Goal: Task Accomplishment & Management: Complete application form

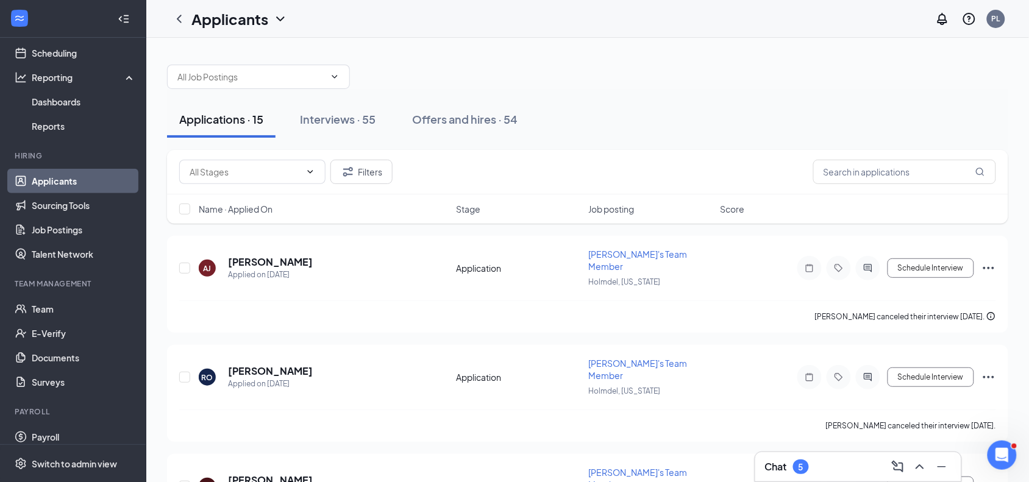
scroll to position [58, 0]
drag, startPoint x: 807, startPoint y: 9, endPoint x: 666, endPoint y: 28, distance: 141.5
click at [666, 28] on div "Applicants PL" at bounding box center [587, 19] width 883 height 38
click at [71, 303] on link "Team" at bounding box center [84, 309] width 104 height 24
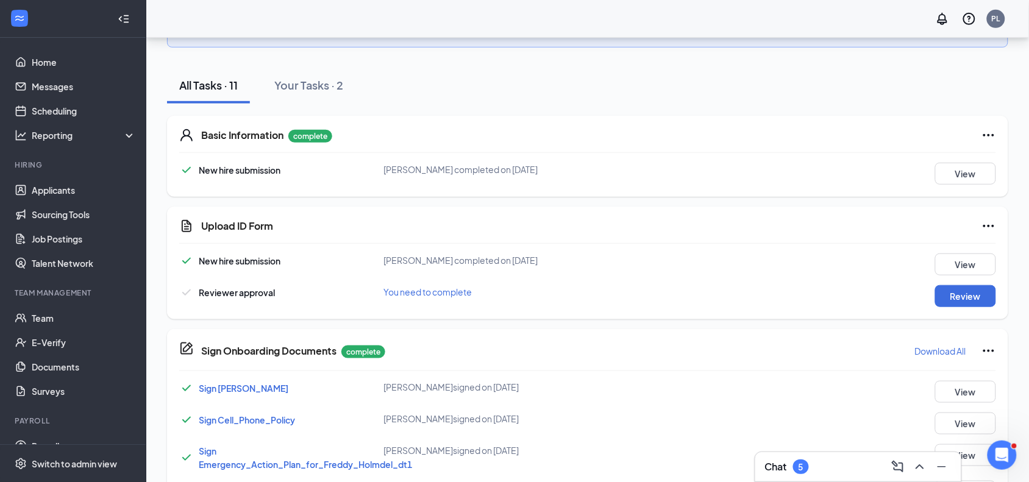
scroll to position [196, 0]
click at [956, 296] on button "Review" at bounding box center [965, 297] width 61 height 22
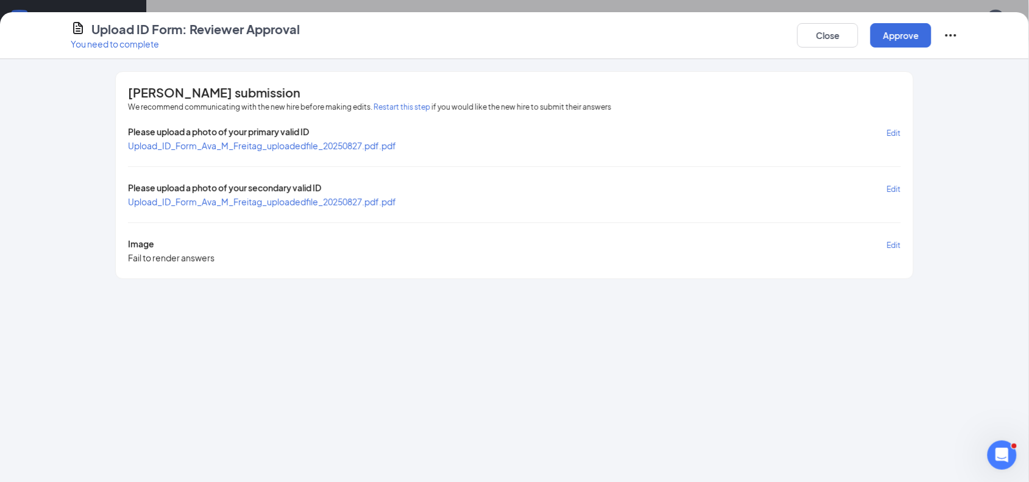
click at [273, 143] on span "Upload_ID_Form_Ava_M_Freitag_uploadedfile_20250827.pdf.pdf" at bounding box center [262, 145] width 268 height 11
click at [269, 197] on span "Upload_ID_Form_Ava_M_Freitag_uploadedfile_20250827.pdf.pdf" at bounding box center [262, 201] width 268 height 11
click at [901, 37] on button "Approve" at bounding box center [901, 35] width 61 height 24
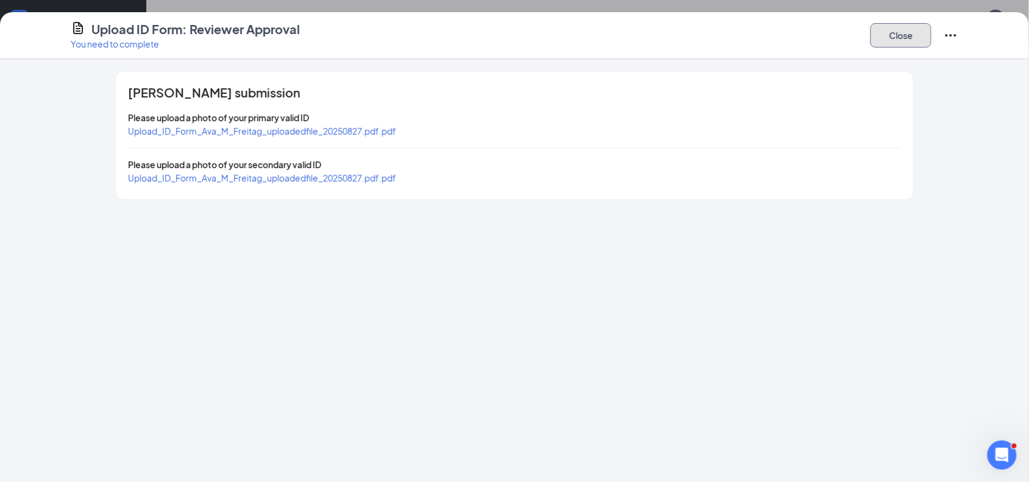
click at [909, 38] on button "Close" at bounding box center [901, 35] width 61 height 24
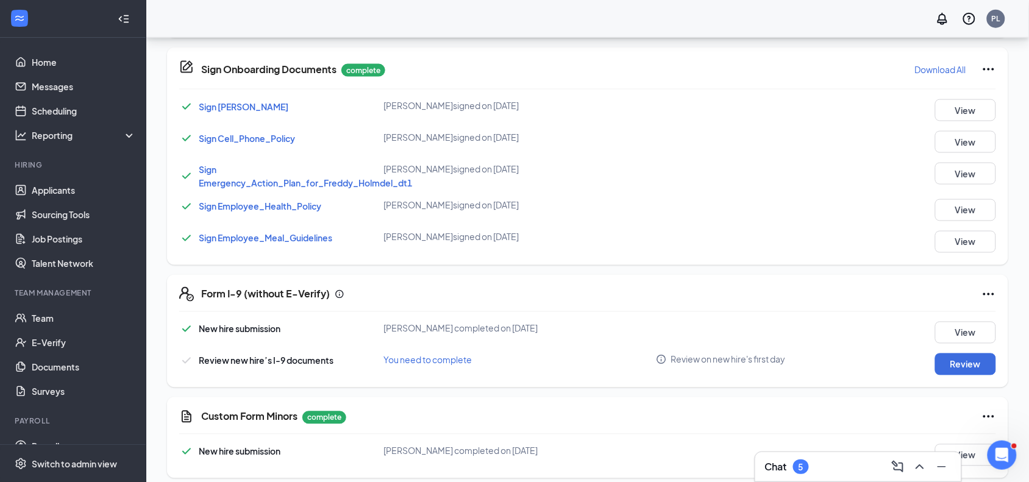
scroll to position [490, 0]
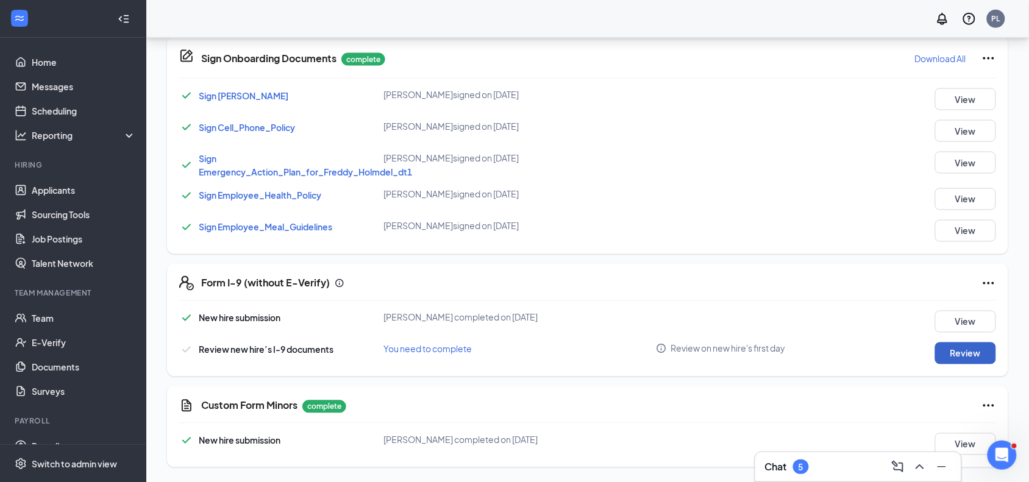
click at [960, 355] on button "Review" at bounding box center [965, 354] width 61 height 22
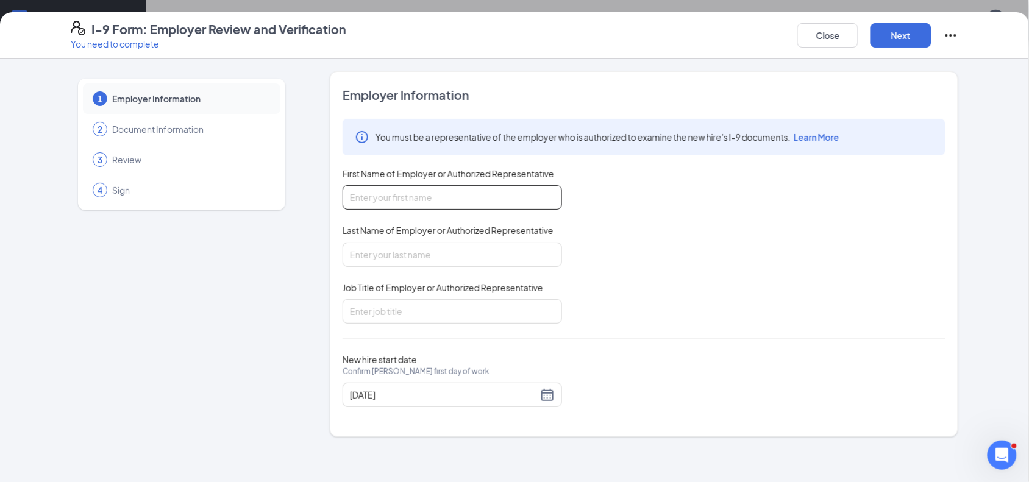
click at [461, 206] on input "First Name of Employer or Authorized Representative" at bounding box center [453, 197] width 220 height 24
click at [455, 198] on input "First Name of Employer or Authorized Representative" at bounding box center [453, 197] width 220 height 24
type input "Peter"
type input "h"
type input "Labib"
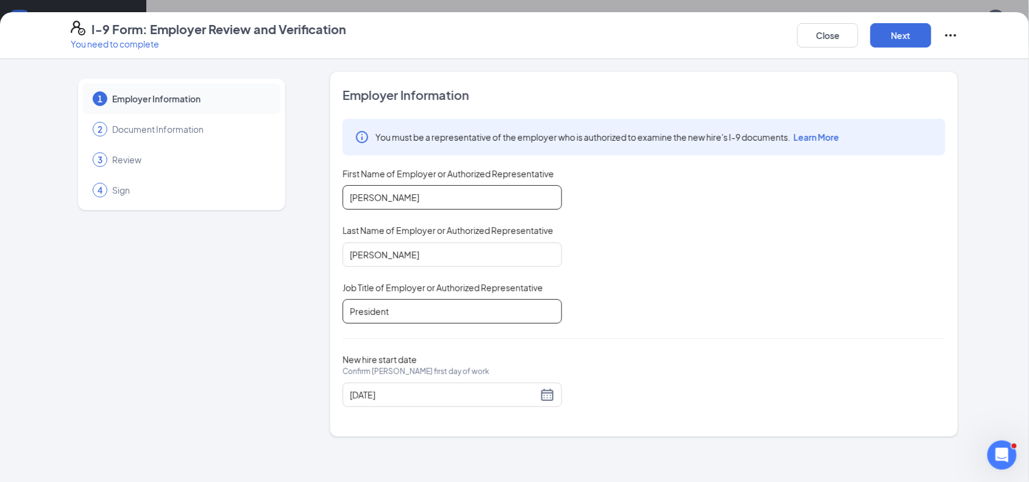
type input "President"
click at [901, 41] on button "Next" at bounding box center [901, 35] width 61 height 24
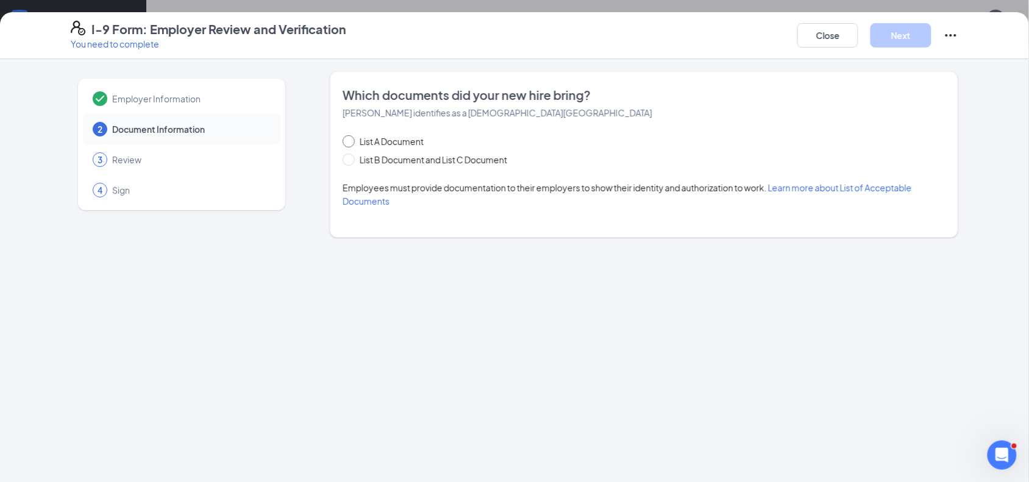
click at [386, 137] on span "List A Document" at bounding box center [392, 141] width 74 height 13
click at [351, 137] on input "List A Document" at bounding box center [347, 139] width 9 height 9
radio input "true"
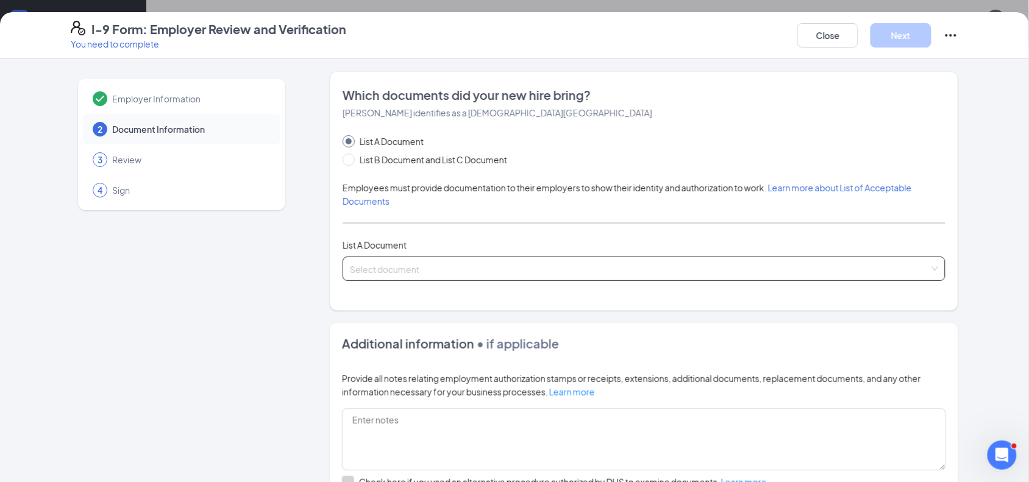
click at [394, 267] on input "search" at bounding box center [640, 266] width 580 height 18
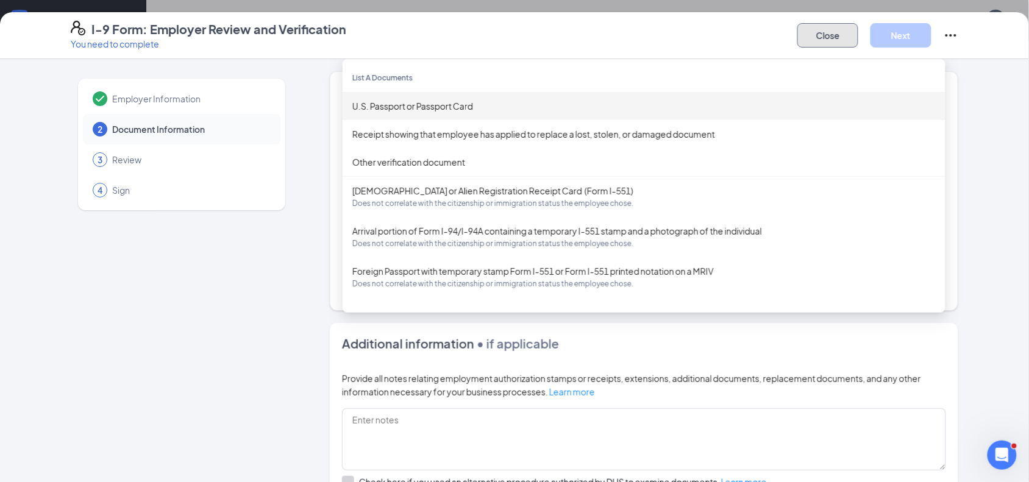
click at [821, 35] on button "Close" at bounding box center [828, 35] width 61 height 24
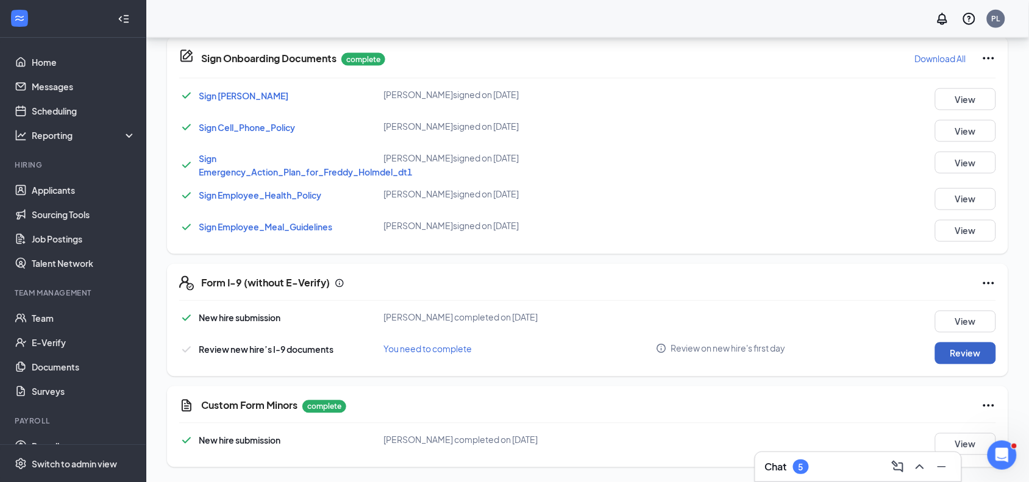
click at [952, 344] on button "Review" at bounding box center [965, 354] width 61 height 22
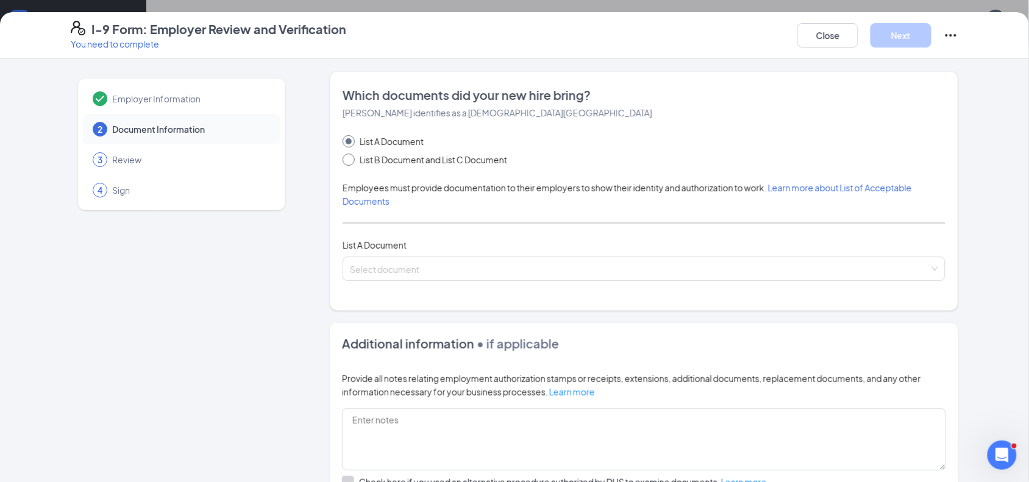
click at [398, 153] on span "List B Document and List C Document" at bounding box center [433, 159] width 157 height 13
click at [351, 154] on input "List B Document and List C Document" at bounding box center [347, 158] width 9 height 9
radio input "true"
radio input "false"
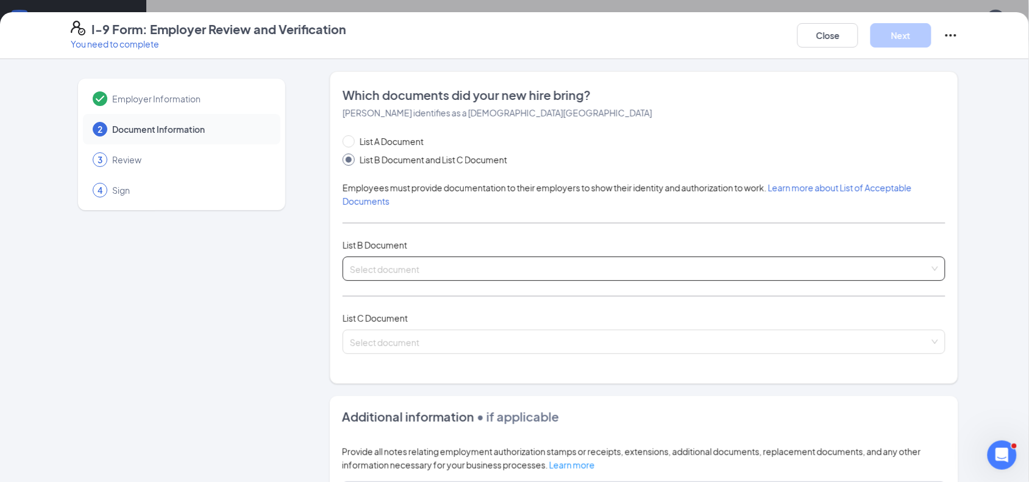
click at [404, 273] on input "search" at bounding box center [640, 266] width 580 height 18
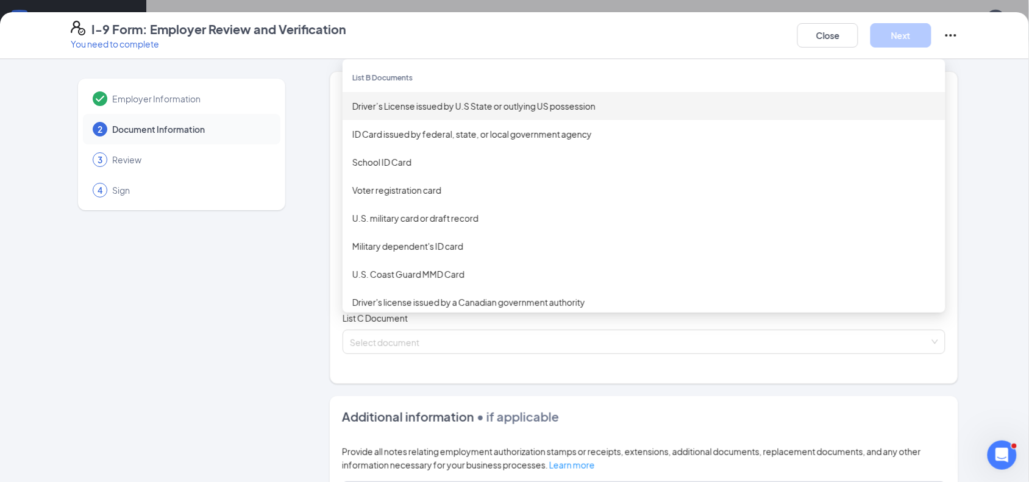
click at [433, 105] on div "Driver’s License issued by U.S State or outlying US possession" at bounding box center [644, 105] width 584 height 13
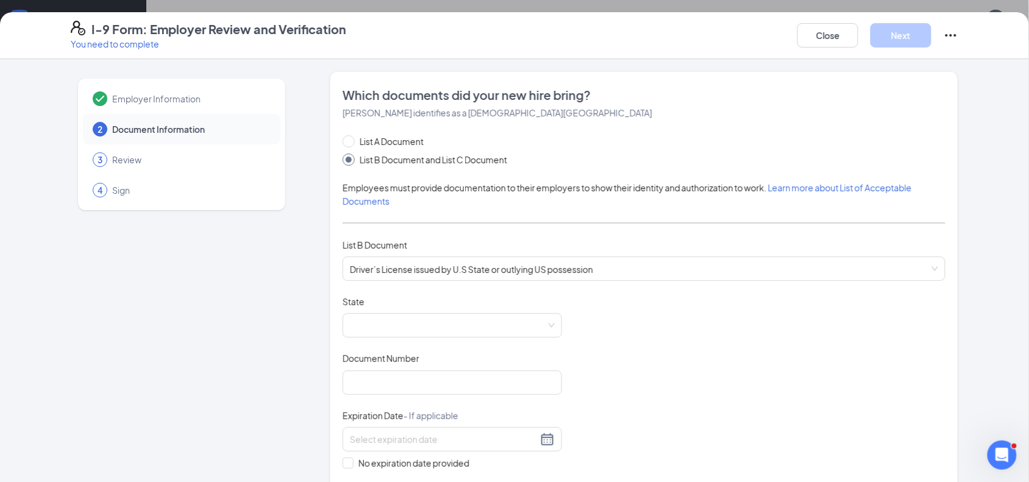
click at [388, 340] on div "Document Title Driver’s License issued by U.S State or outlying US possession S…" at bounding box center [644, 412] width 603 height 232
click at [388, 336] on span at bounding box center [452, 325] width 205 height 23
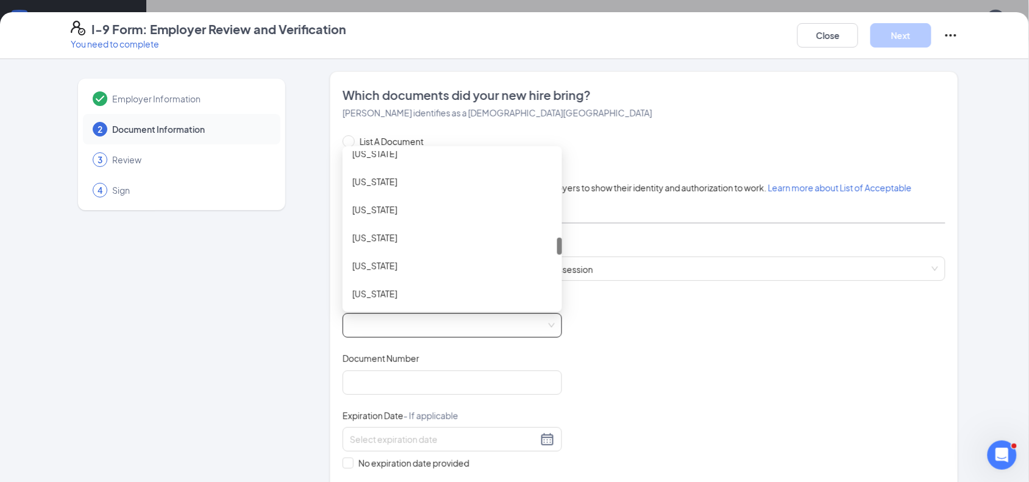
scroll to position [773, 0]
click at [399, 279] on div "New Jersey" at bounding box center [453, 290] width 220 height 28
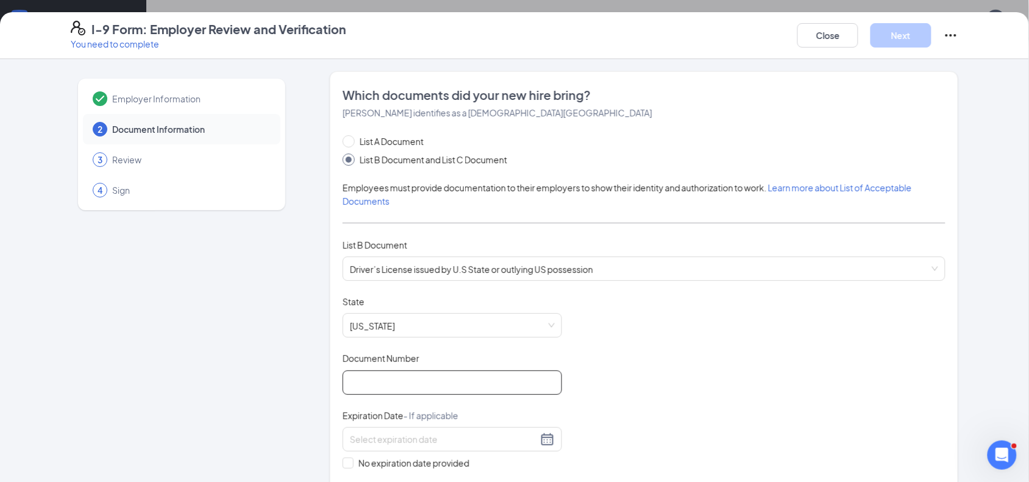
click at [397, 376] on input "Document Number" at bounding box center [453, 383] width 220 height 24
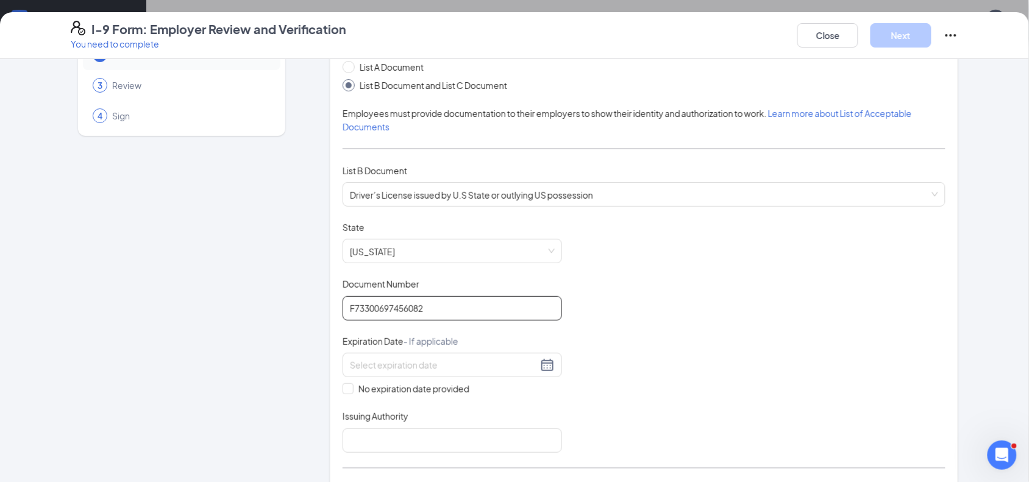
scroll to position [77, 0]
type input "F73300697456082"
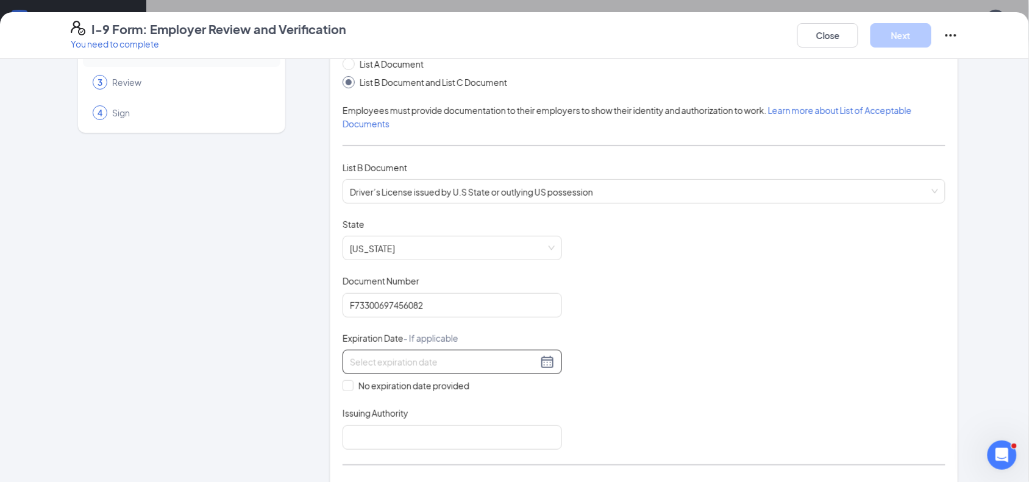
click at [537, 364] on div at bounding box center [452, 362] width 205 height 15
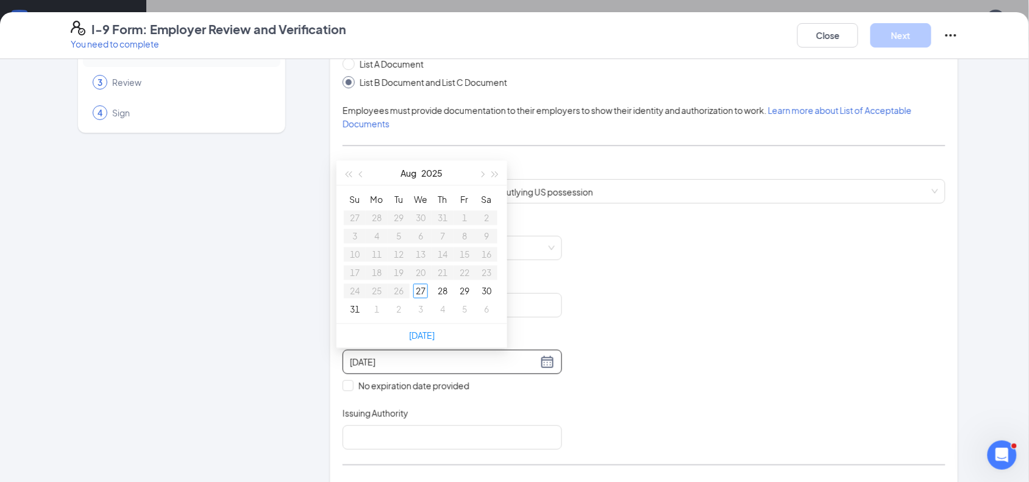
type input "08/28/2025"
click at [493, 177] on span "button" at bounding box center [496, 175] width 6 height 6
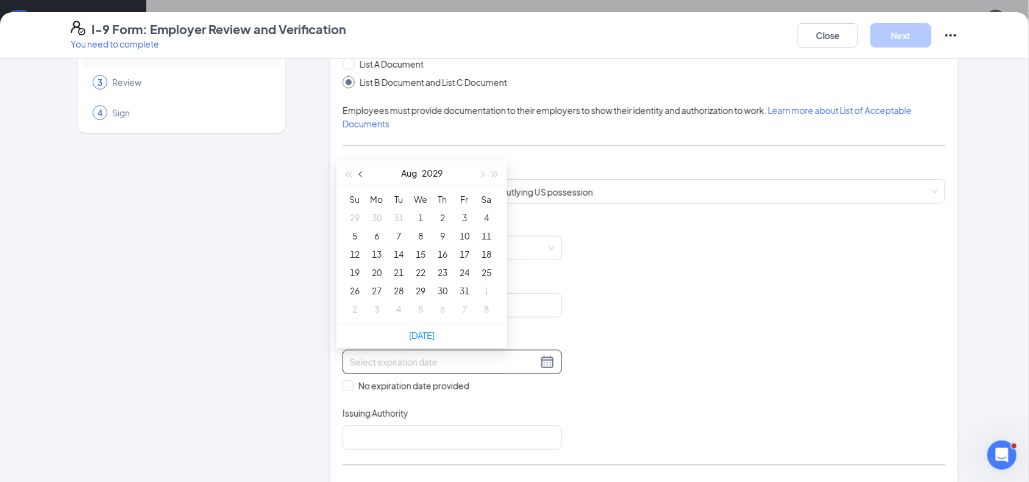
click at [358, 174] on button "button" at bounding box center [361, 173] width 13 height 24
type input "06/04/2029"
click at [380, 239] on div "4" at bounding box center [376, 236] width 15 height 15
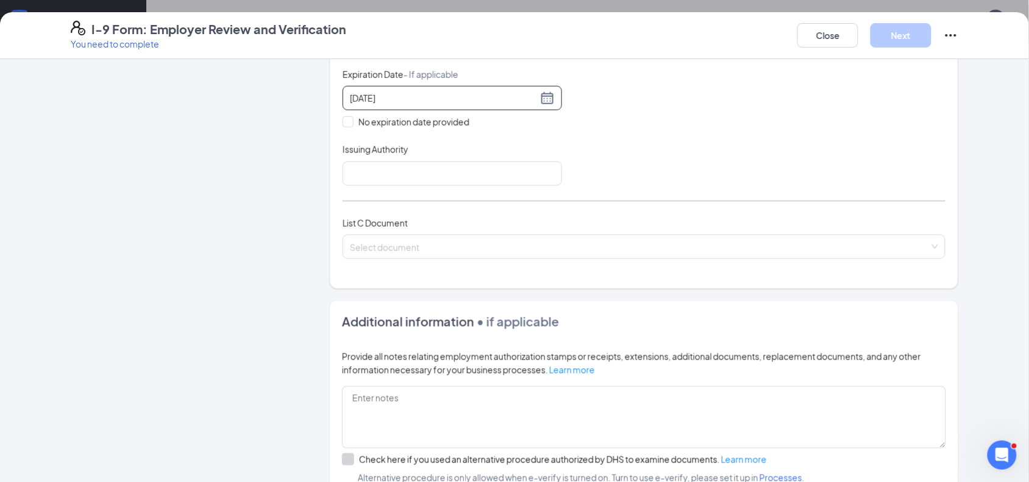
scroll to position [343, 0]
click at [412, 245] on div "Select document List C Documents Unrestricted Social Security Card Certificatio…" at bounding box center [644, 246] width 603 height 24
click at [276, 362] on div "Employer Information 2 Document Information 3 Review 4 Sign" at bounding box center [182, 170] width 222 height 883
click at [393, 248] on div "Select document U.S. Citizen ID Card (Form I-197) Identification Card for use o…" at bounding box center [644, 246] width 603 height 24
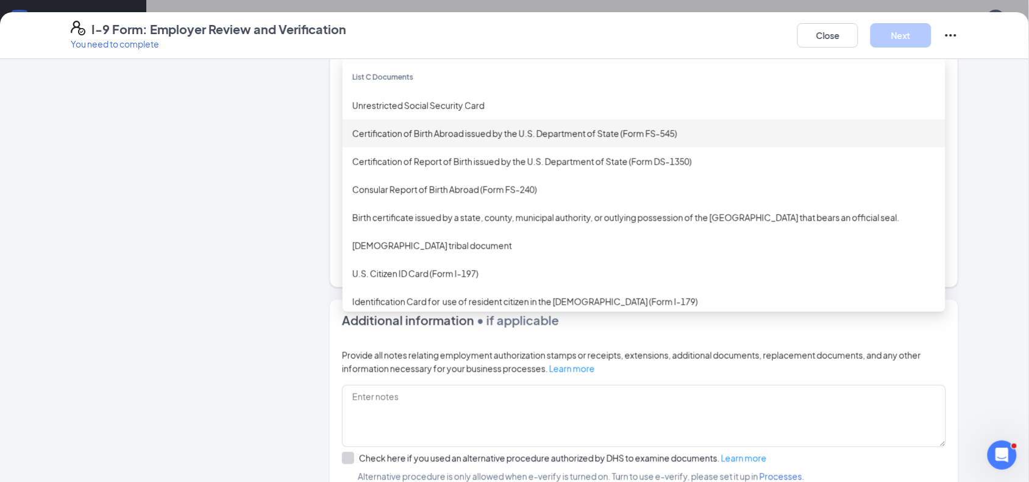
click at [433, 138] on div "Certification of Birth Abroad issued by the U.S. Department of State (Form FS-5…" at bounding box center [644, 133] width 584 height 13
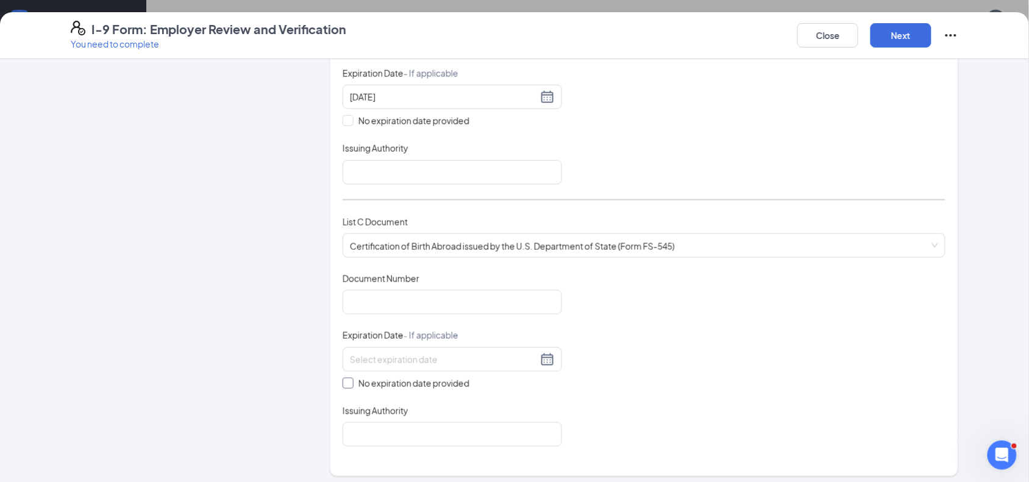
click at [343, 387] on input "No expiration date provided" at bounding box center [347, 382] width 9 height 9
checkbox input "true"
click at [381, 300] on input "Document Number" at bounding box center [453, 302] width 220 height 24
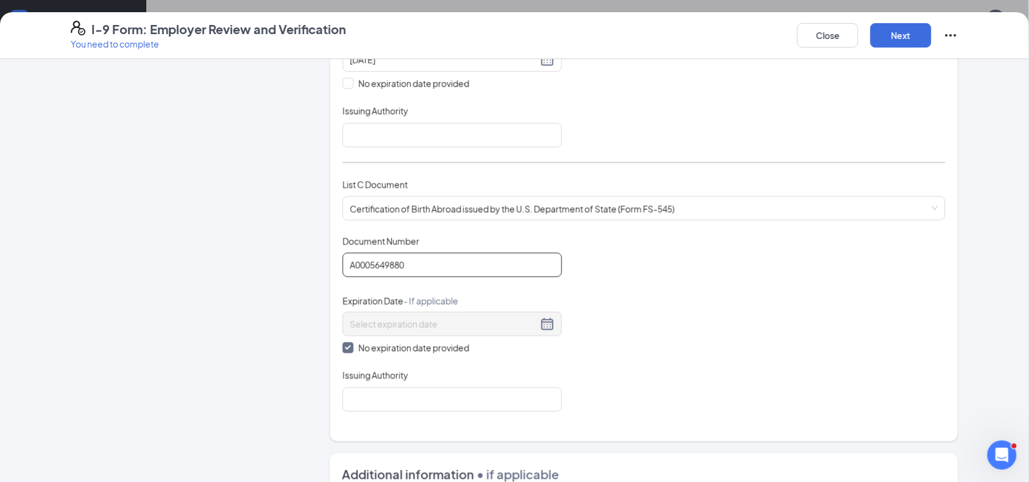
scroll to position [381, 0]
type input "A0005649880"
click at [436, 391] on input "Issuing Authority" at bounding box center [453, 399] width 220 height 24
type input "u"
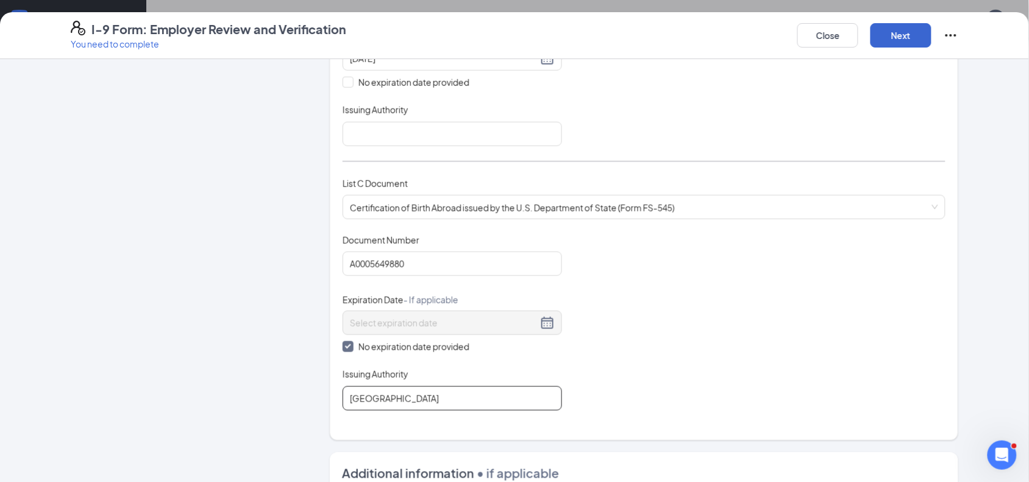
type input "United States"
click at [907, 34] on button "Next" at bounding box center [901, 35] width 61 height 24
click at [527, 133] on input "Issuing Authority" at bounding box center [453, 134] width 220 height 24
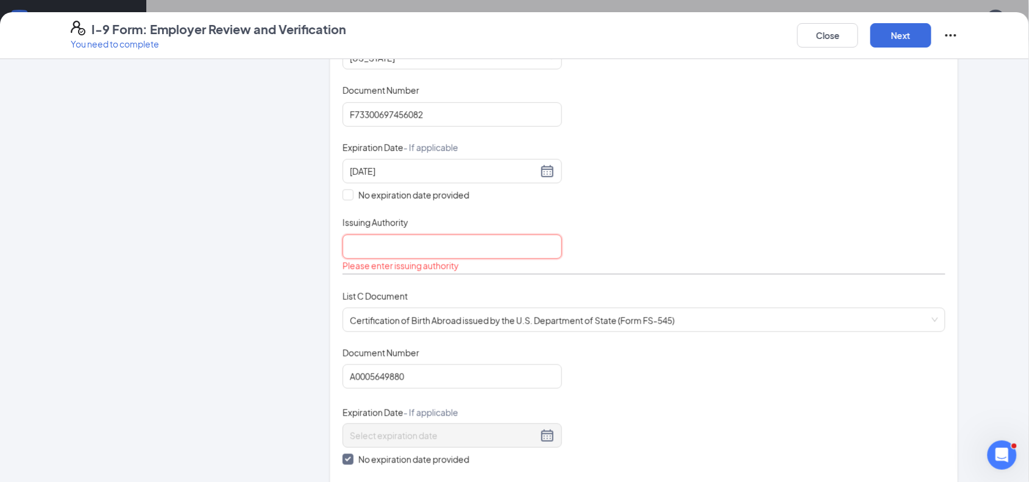
scroll to position [266, 0]
click at [459, 243] on input "Issuing Authority" at bounding box center [453, 249] width 220 height 24
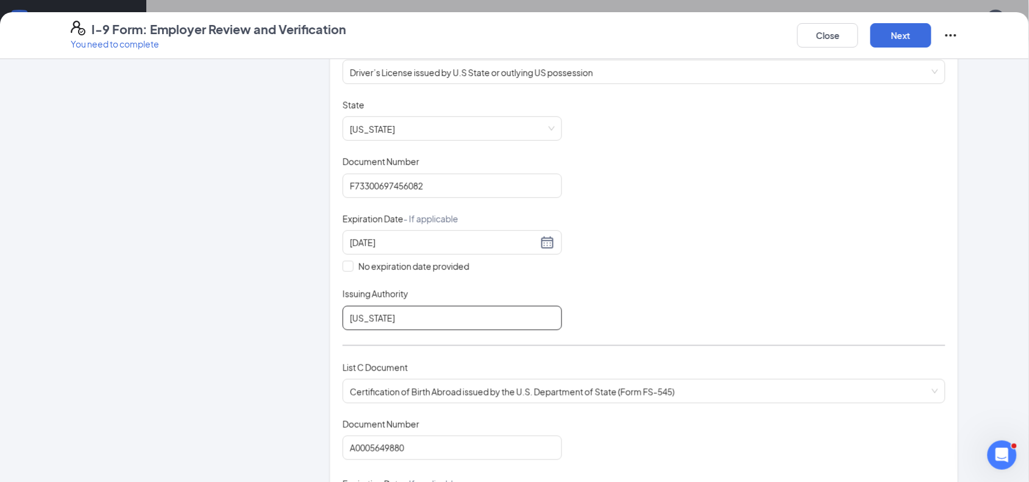
scroll to position [196, 0]
type input "New Jersey"
click at [893, 40] on button "Next" at bounding box center [901, 35] width 61 height 24
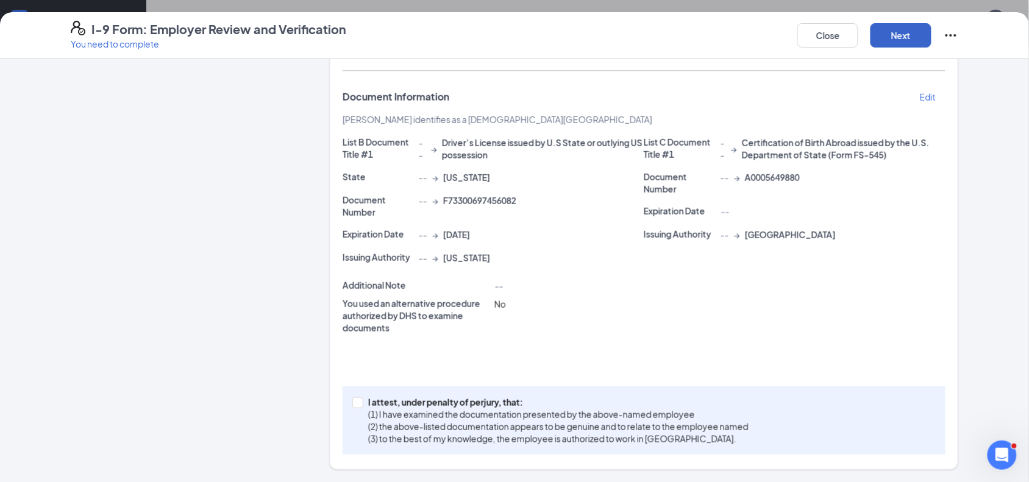
scroll to position [178, 0]
click at [352, 407] on span at bounding box center [357, 403] width 11 height 11
click at [352, 407] on input "I attest, under penalty of perjury, that: (1) I have examined the documentation…" at bounding box center [356, 402] width 9 height 9
checkbox input "true"
click at [888, 35] on button "Next" at bounding box center [901, 35] width 61 height 24
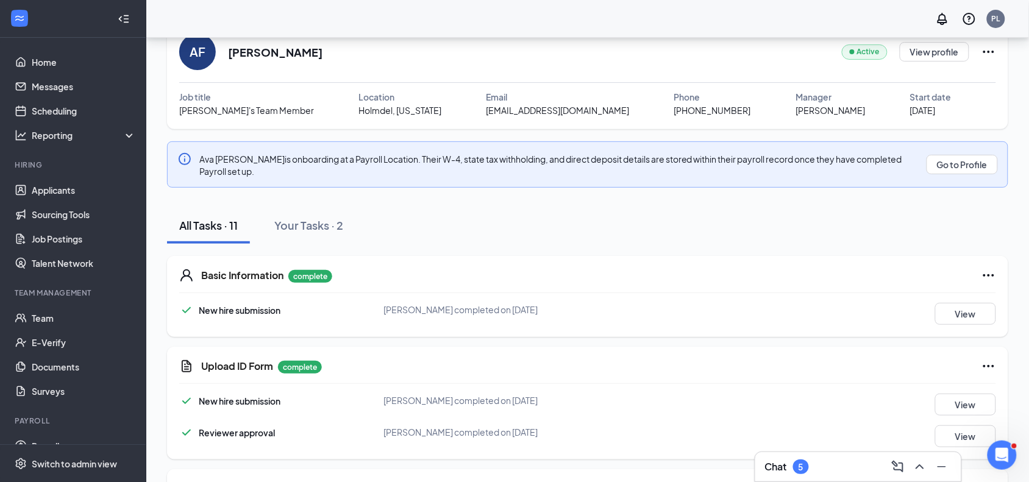
scroll to position [0, 0]
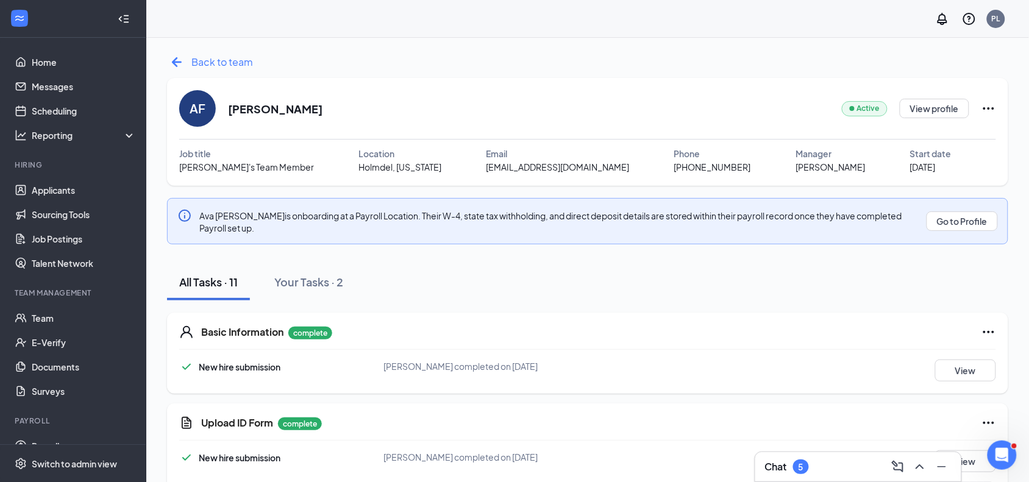
click at [199, 66] on span "Back to team" at bounding box center [222, 61] width 62 height 15
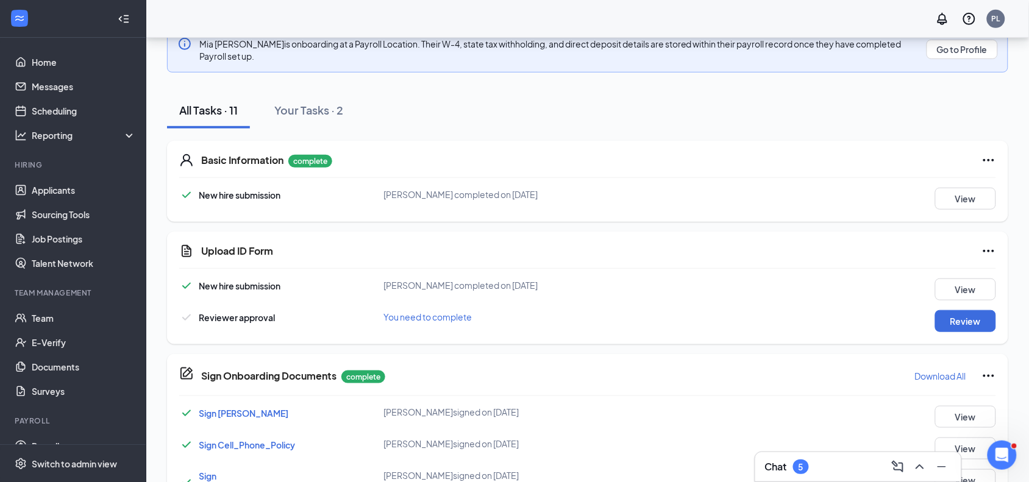
scroll to position [251, 0]
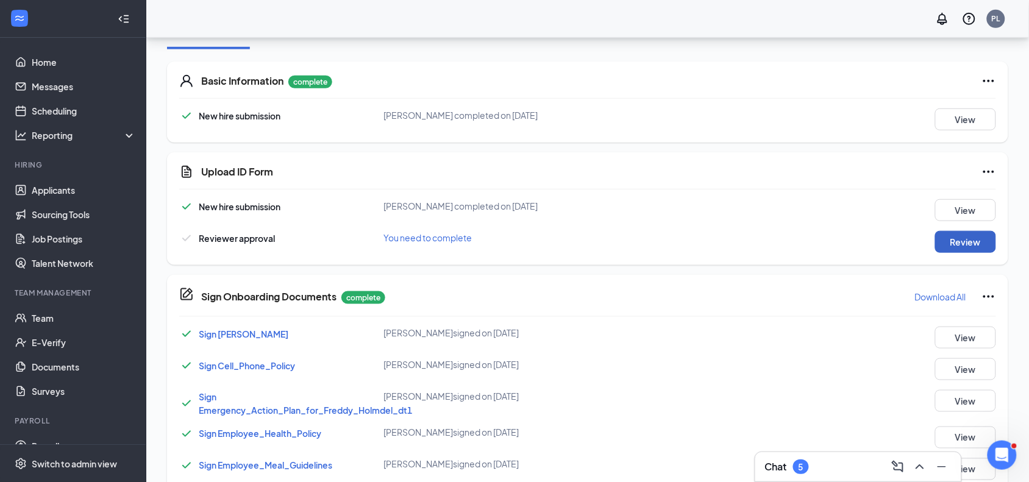
click at [956, 242] on button "Review" at bounding box center [965, 242] width 61 height 22
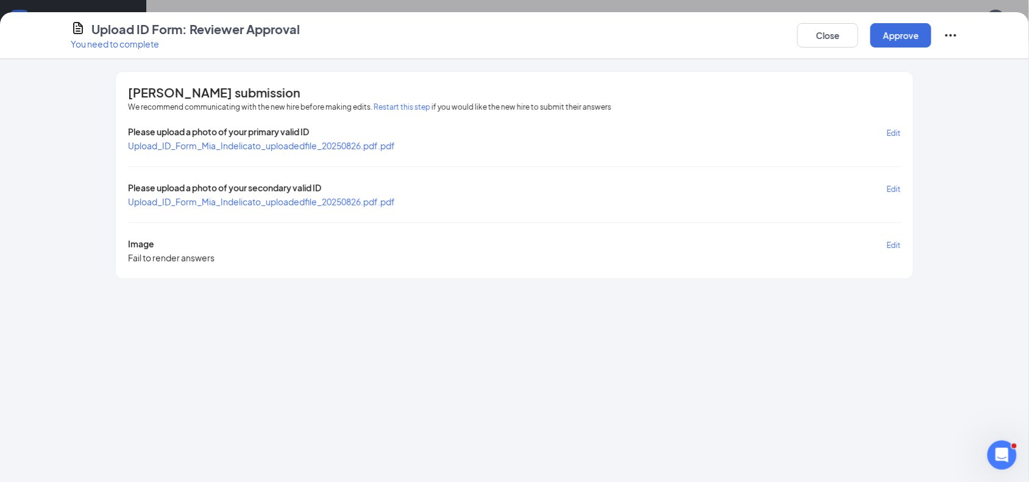
click at [298, 144] on span "Upload_ID_Form_Mia_Indelicato_uploadedfile_20250826.pdf.pdf" at bounding box center [261, 145] width 267 height 11
click at [279, 203] on span "Upload_ID_Form_Mia_Indelicato_uploadedfile_20250826.pdf.pdf" at bounding box center [261, 201] width 267 height 11
click at [887, 38] on button "Approve" at bounding box center [901, 35] width 61 height 24
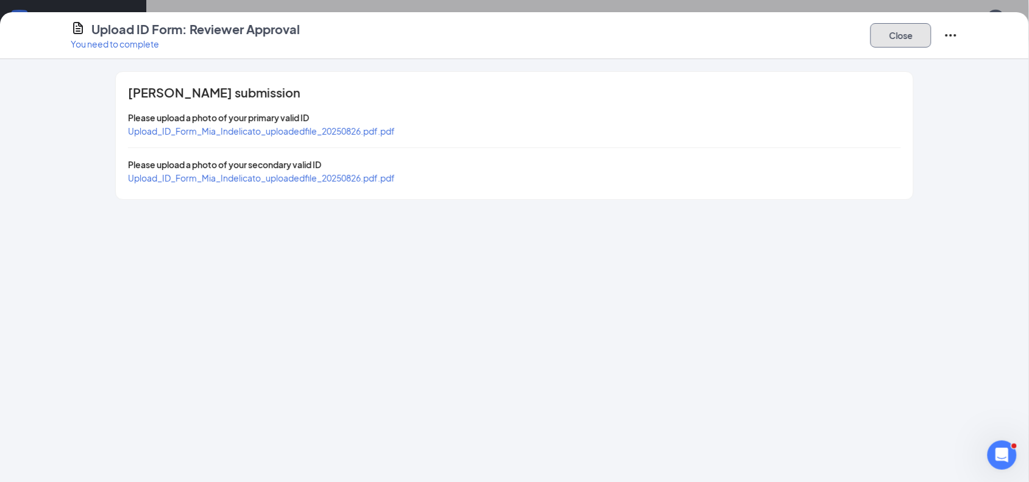
click at [888, 29] on button "Close" at bounding box center [901, 35] width 61 height 24
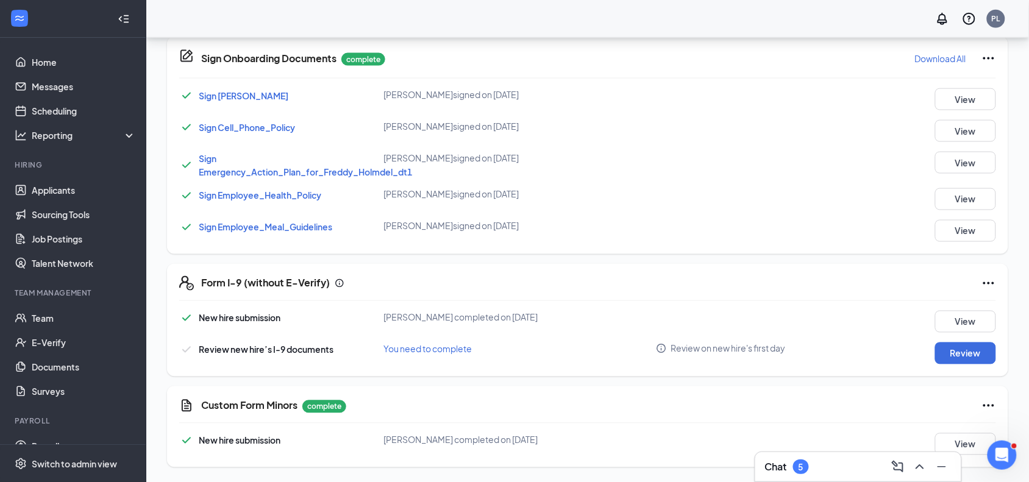
scroll to position [489, 0]
click at [964, 355] on button "Review" at bounding box center [965, 354] width 61 height 22
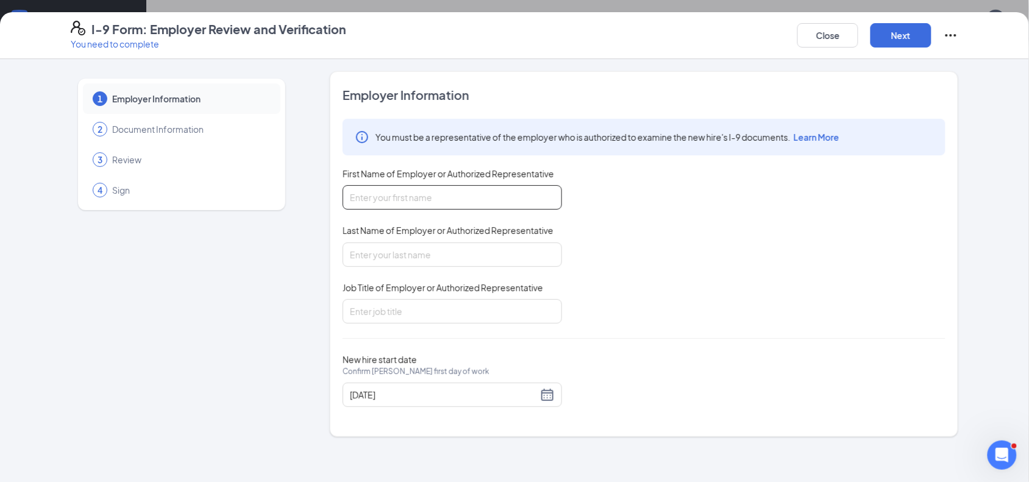
click at [486, 193] on input "First Name of Employer or Authorized Representative" at bounding box center [453, 197] width 220 height 24
click at [487, 193] on input "First Name of Employer or Authorized Representative" at bounding box center [453, 197] width 220 height 24
type input "Peter"
type input "Labib"
click at [396, 306] on input "Pres" at bounding box center [453, 311] width 220 height 24
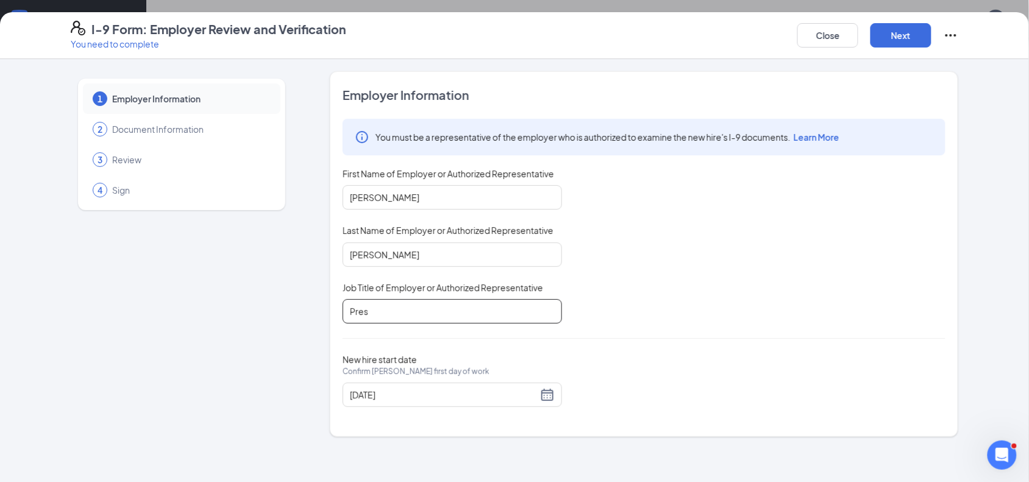
type input "President"
click at [900, 35] on button "Next" at bounding box center [901, 35] width 61 height 24
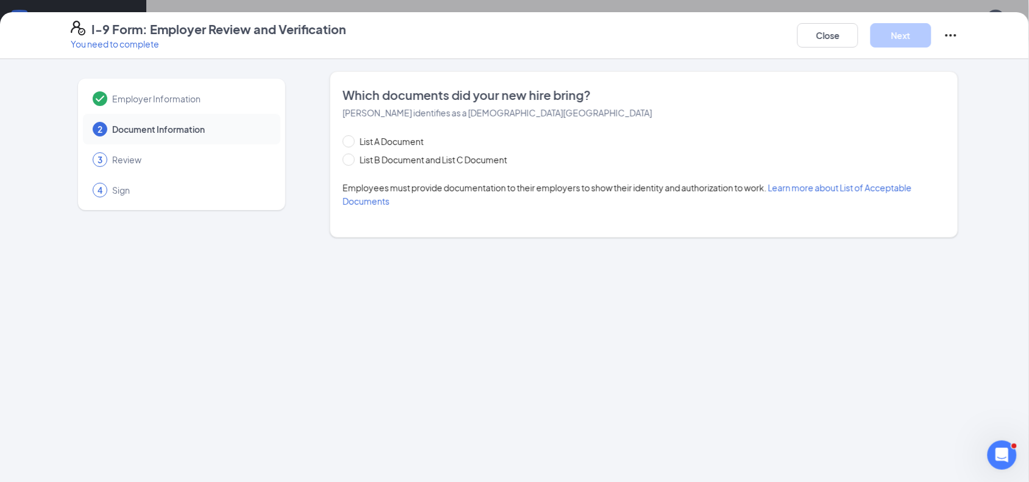
scroll to position [471, 0]
click at [388, 143] on span "List A Document" at bounding box center [392, 141] width 74 height 13
click at [351, 143] on input "List A Document" at bounding box center [347, 139] width 9 height 9
radio input "true"
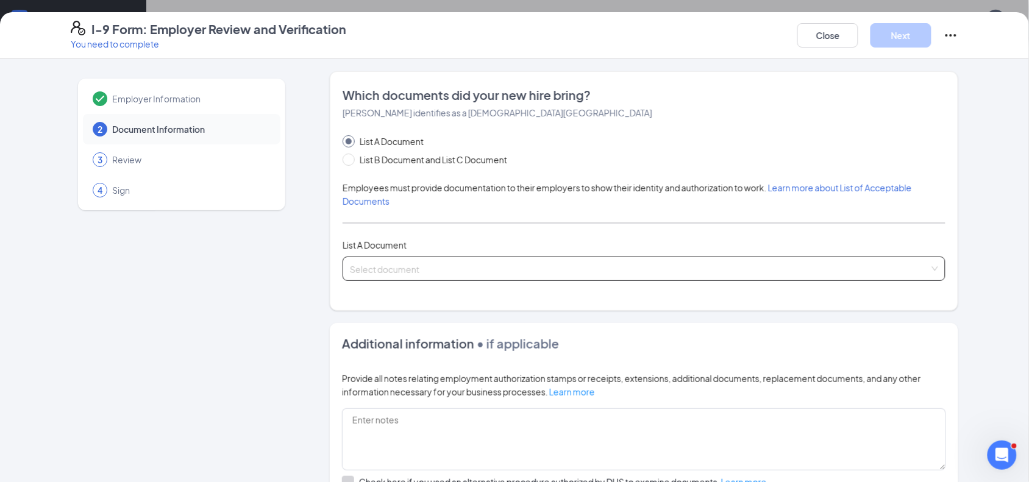
click at [376, 263] on input "search" at bounding box center [640, 266] width 580 height 18
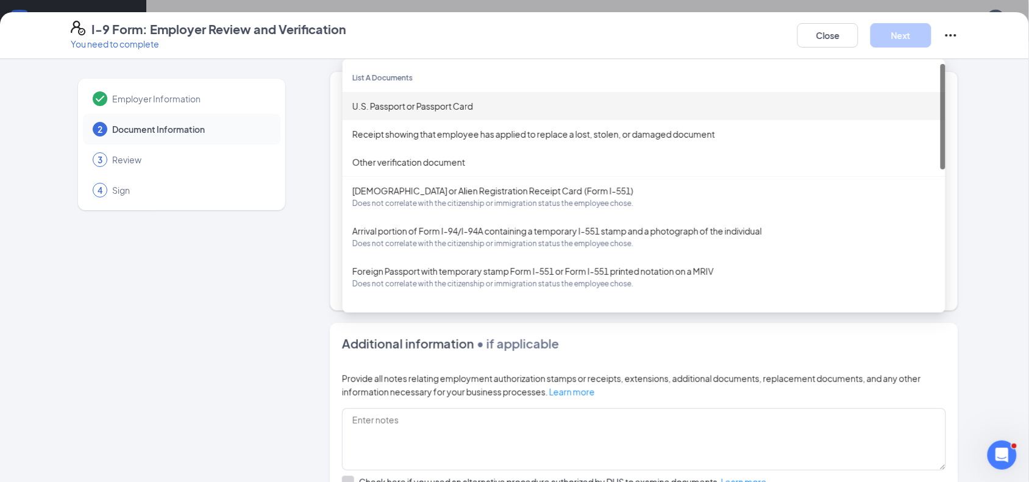
click at [413, 108] on div "U.S. Passport or Passport Card" at bounding box center [644, 105] width 584 height 13
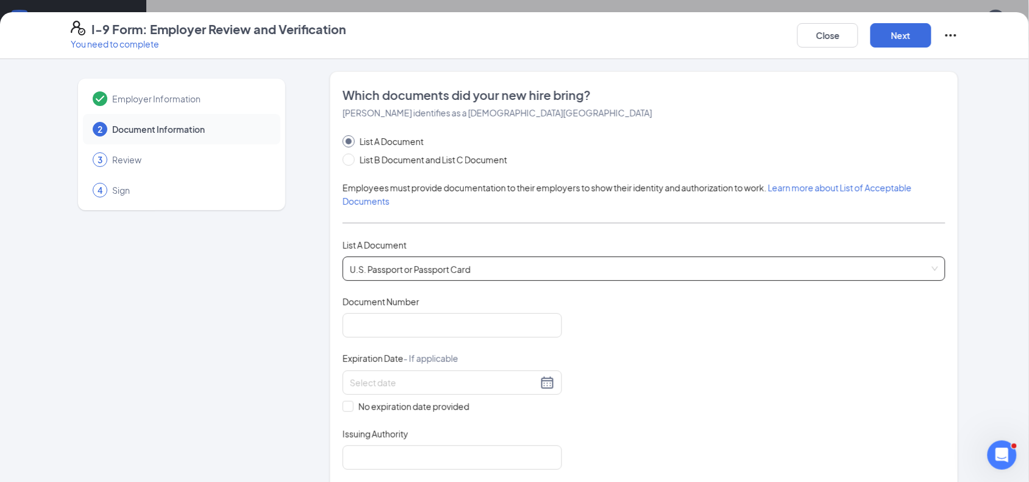
click at [398, 312] on div "Document Number" at bounding box center [453, 305] width 220 height 18
click at [394, 318] on input "Document Number" at bounding box center [453, 325] width 220 height 24
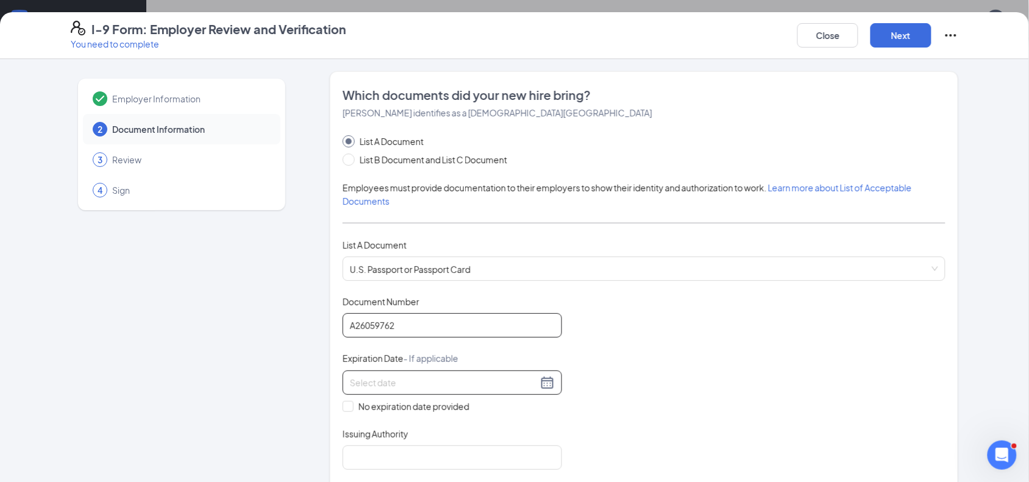
type input "A26059762"
click at [535, 385] on div at bounding box center [452, 383] width 205 height 15
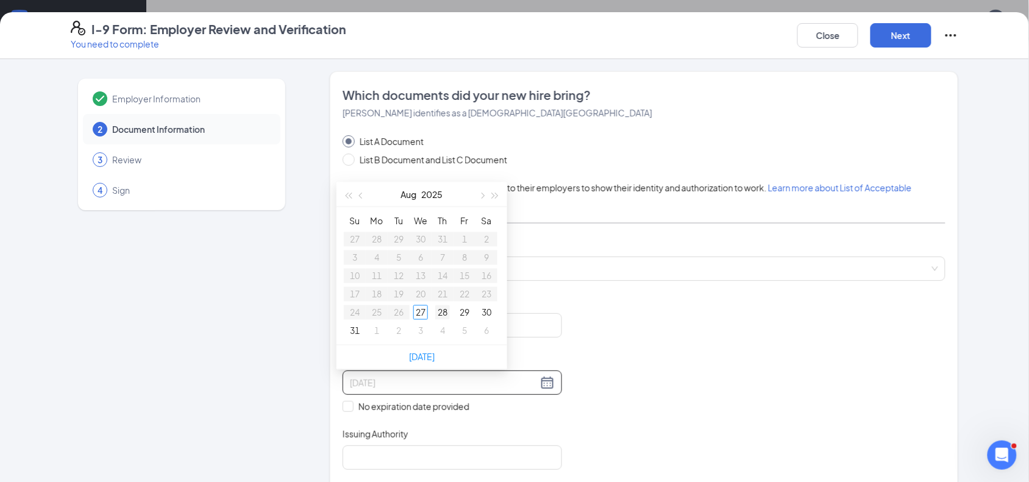
type input "08/28/2025"
click at [498, 194] on button "button" at bounding box center [495, 194] width 13 height 24
type input "08/01/2028"
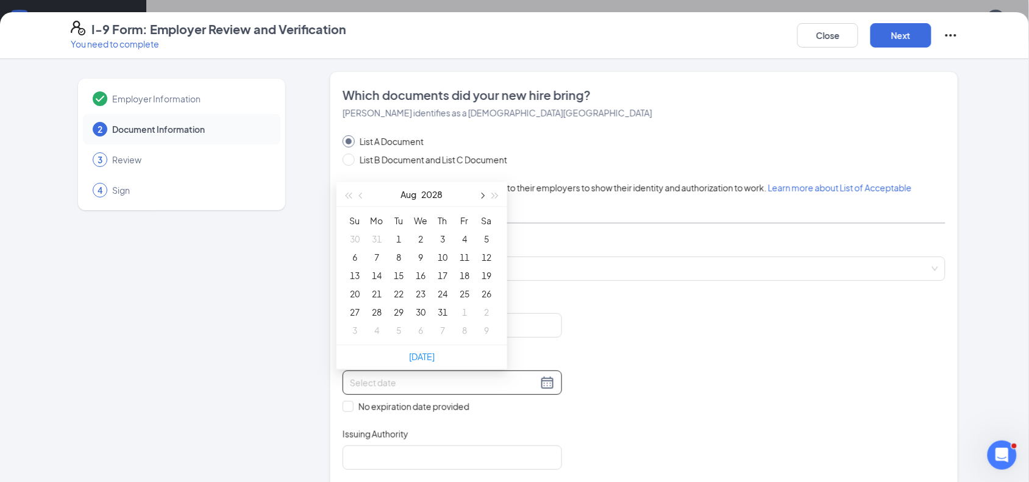
click at [477, 196] on button "button" at bounding box center [481, 194] width 13 height 24
type input "10/30/2028"
click at [378, 310] on div "30" at bounding box center [376, 312] width 15 height 15
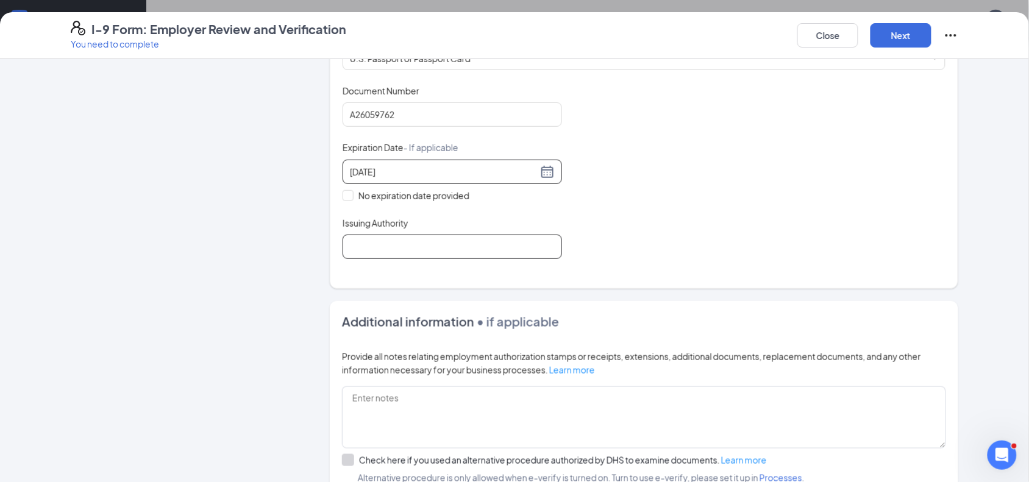
scroll to position [212, 0]
click at [400, 248] on input "Issuing Authority" at bounding box center [453, 246] width 220 height 24
click at [401, 248] on input "Issuing Authority" at bounding box center [453, 246] width 220 height 24
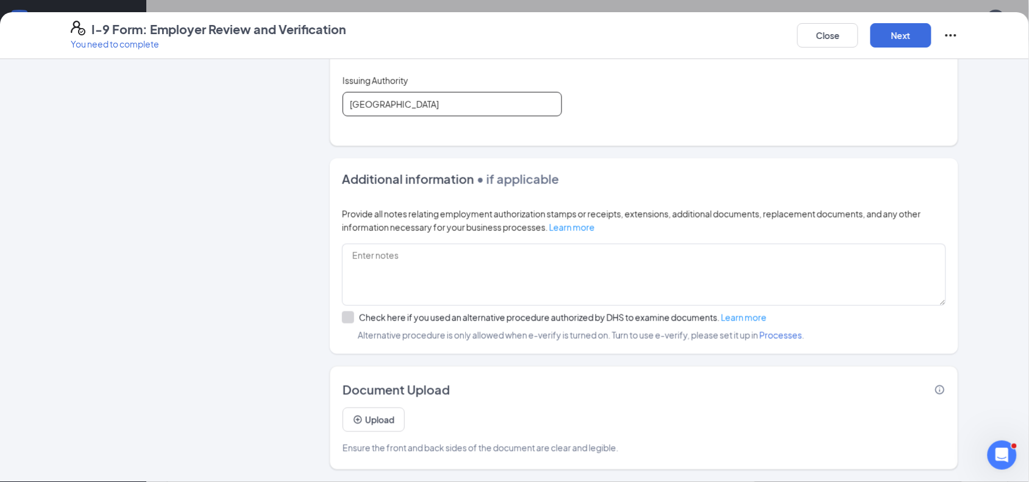
scroll to position [490, 0]
type input "United States"
click at [898, 38] on button "Next" at bounding box center [901, 35] width 61 height 24
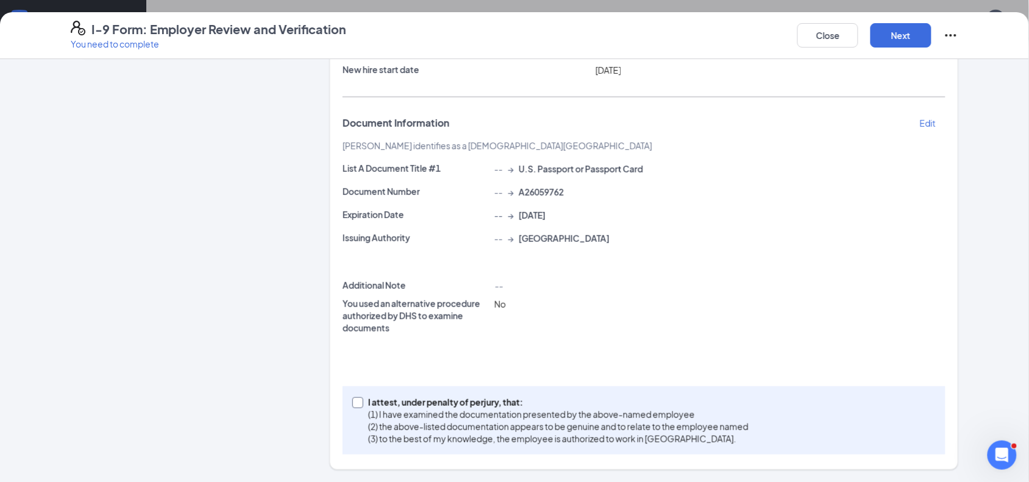
click at [368, 399] on p "I attest, under penalty of perjury, that:" at bounding box center [558, 402] width 380 height 12
click at [361, 399] on input "I attest, under penalty of perjury, that: (1) I have examined the documentation…" at bounding box center [356, 402] width 9 height 9
checkbox input "true"
click at [900, 35] on button "Next" at bounding box center [901, 35] width 61 height 24
